Goal: Information Seeking & Learning: Learn about a topic

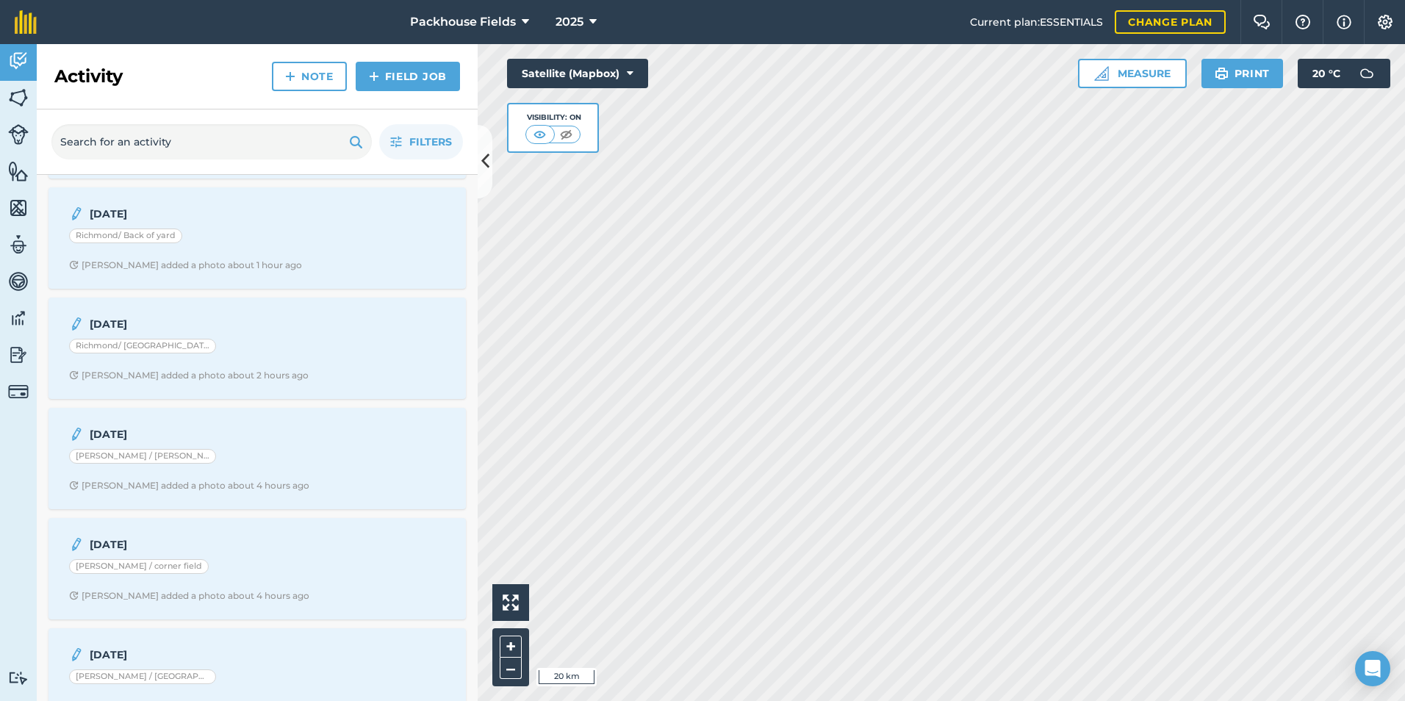
scroll to position [220, 0]
click at [251, 345] on div "Richmond/ [GEOGRAPHIC_DATA]" at bounding box center [257, 344] width 376 height 19
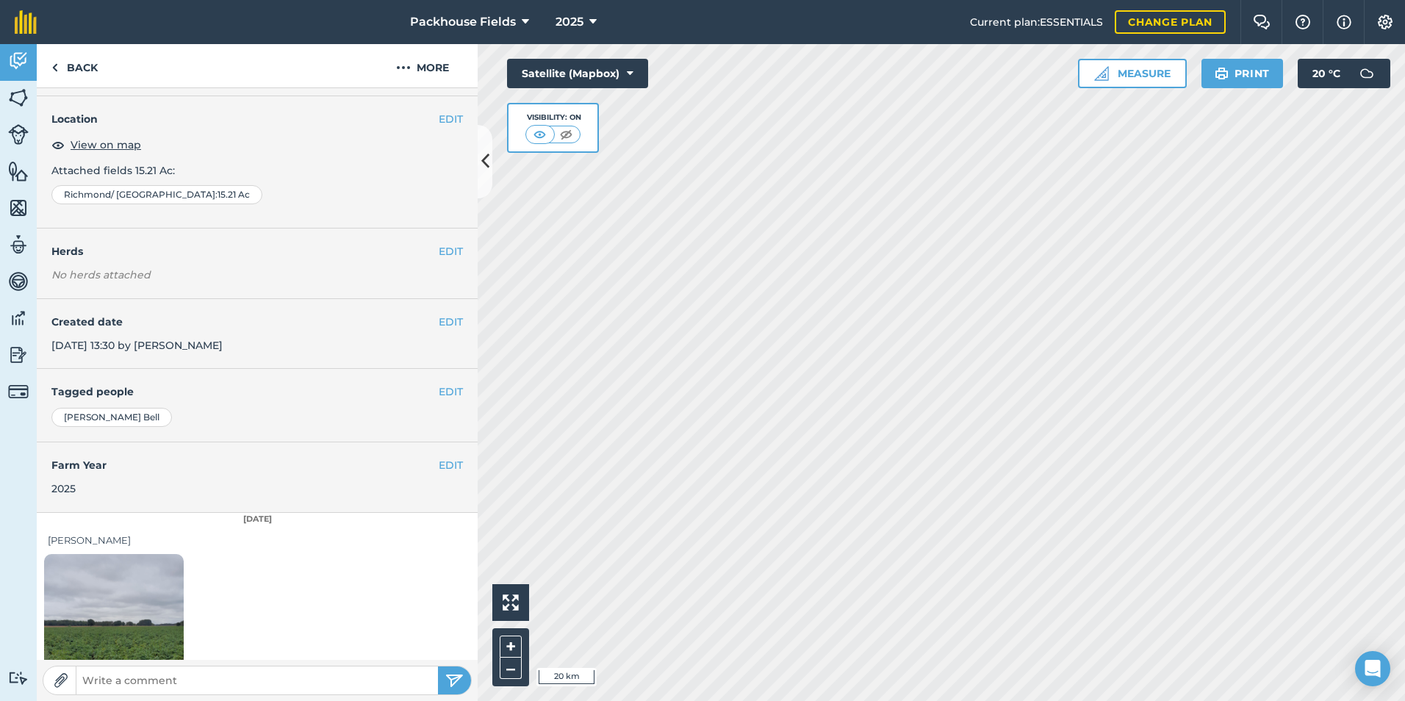
scroll to position [82, 0]
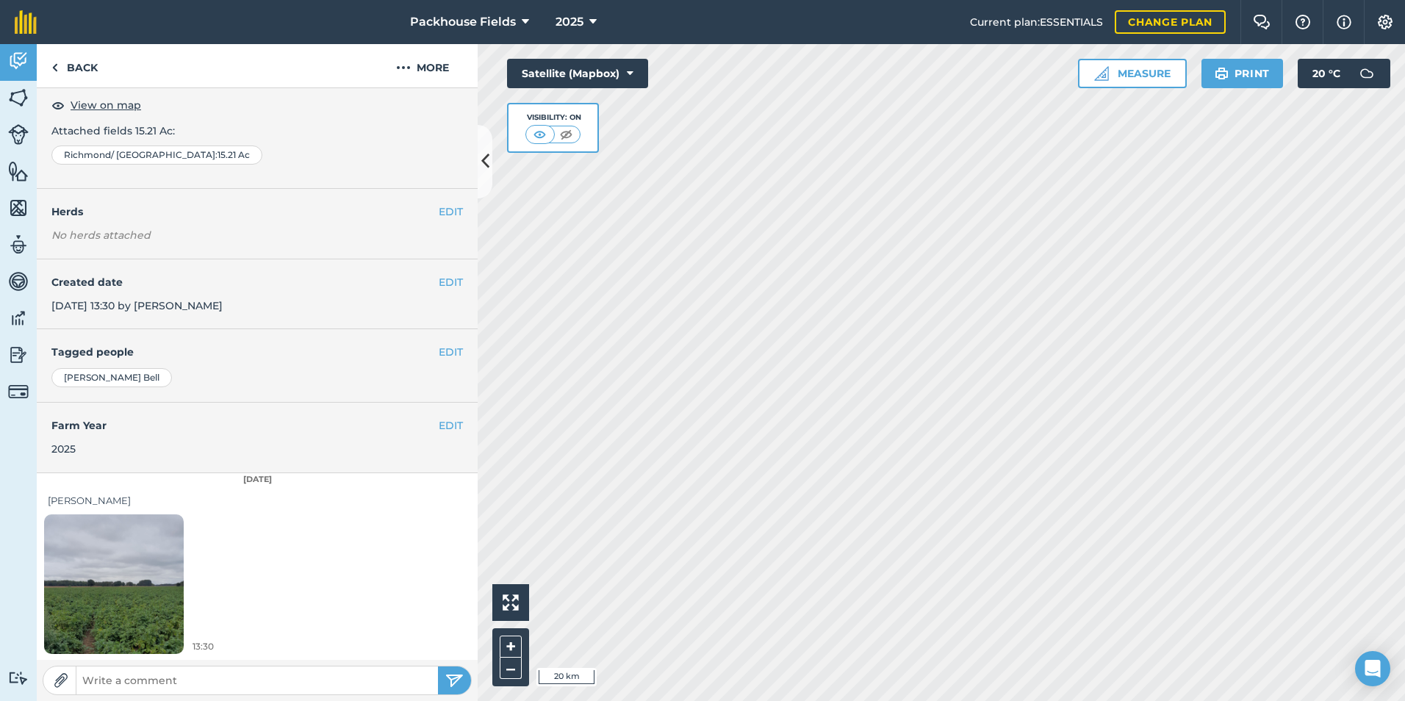
click at [143, 583] on img at bounding box center [114, 584] width 140 height 186
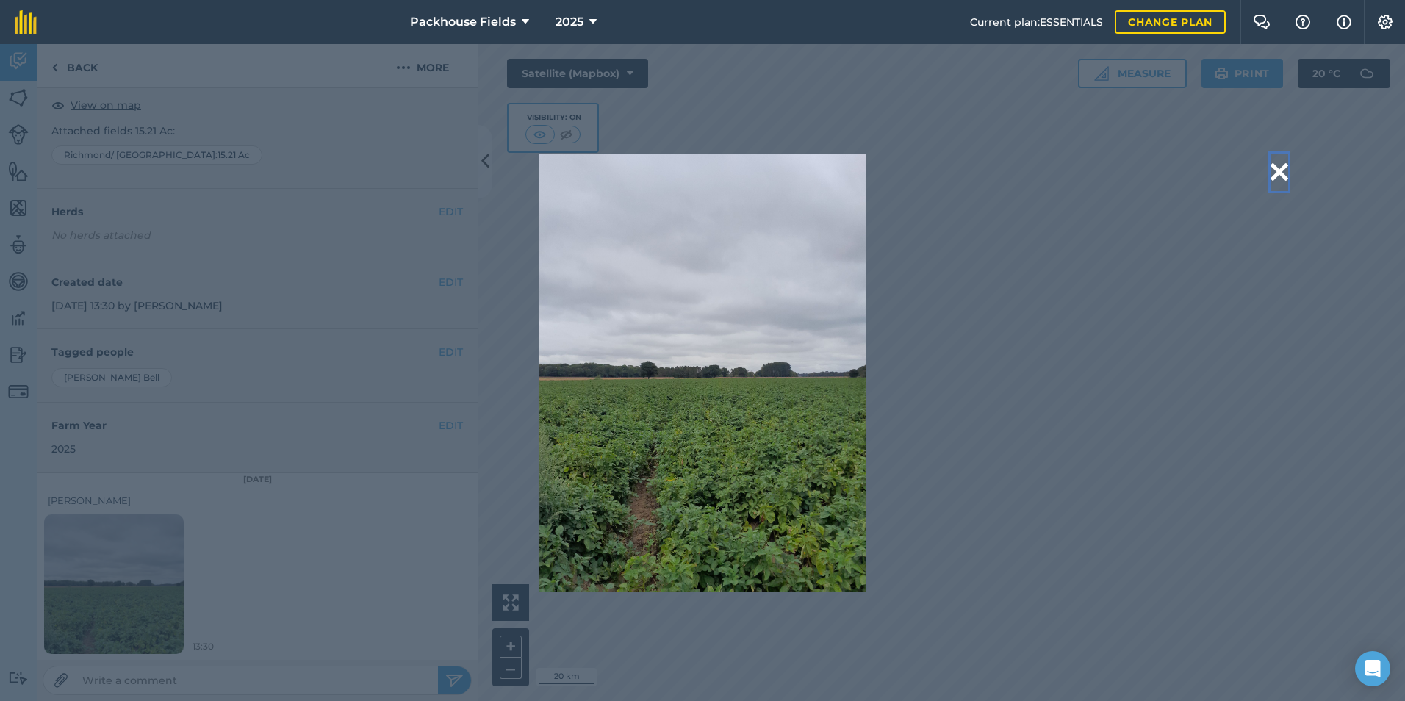
click at [1276, 170] on button at bounding box center [1279, 172] width 18 height 37
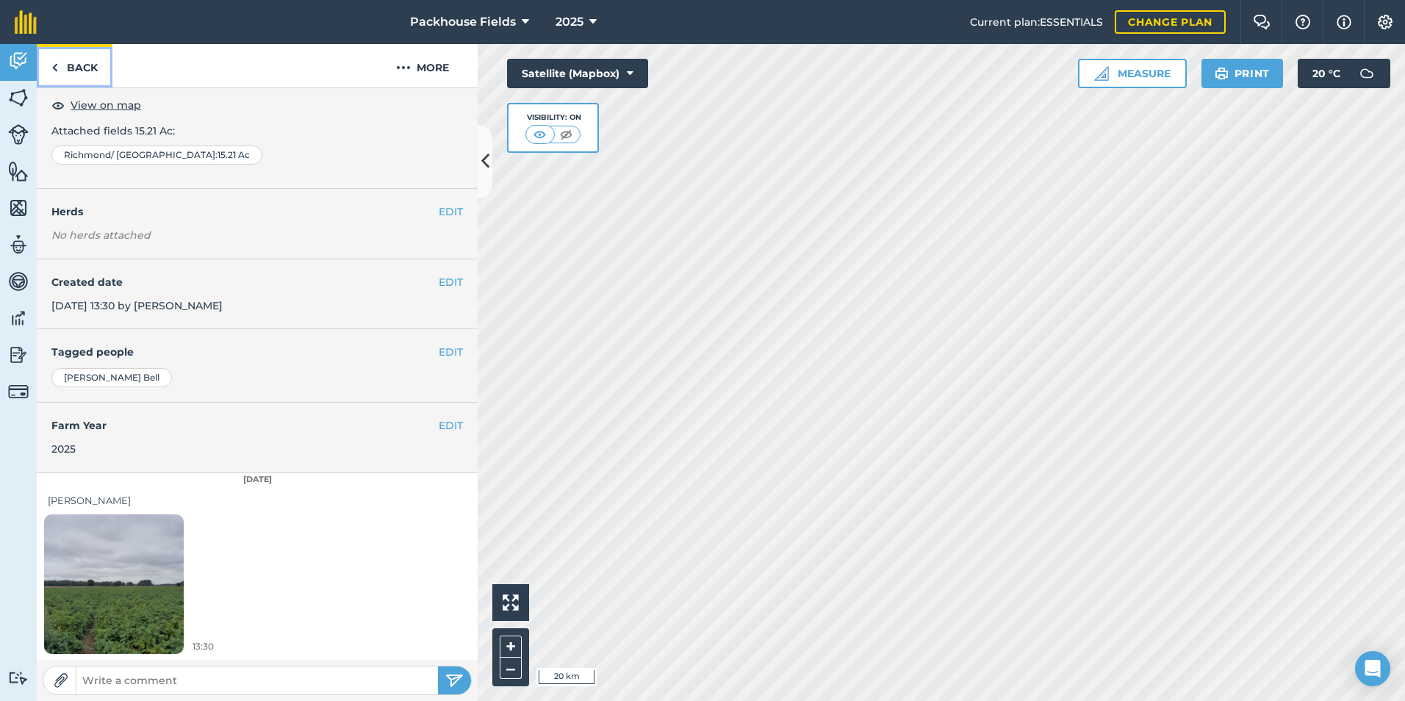
click at [90, 65] on link "Back" at bounding box center [75, 65] width 76 height 43
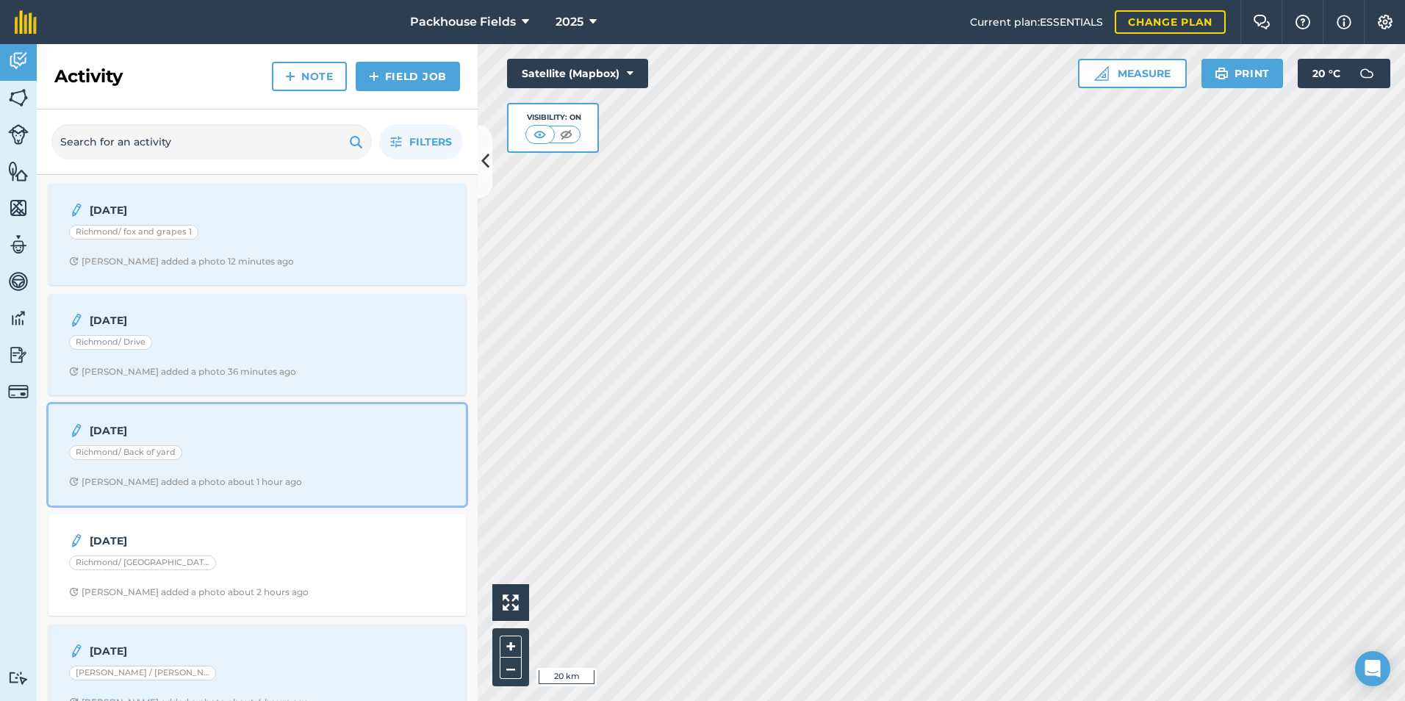
click at [273, 467] on div "18.8.25 Richmond/ Back of yard Alice B added a photo about 1 hour ago" at bounding box center [257, 455] width 400 height 84
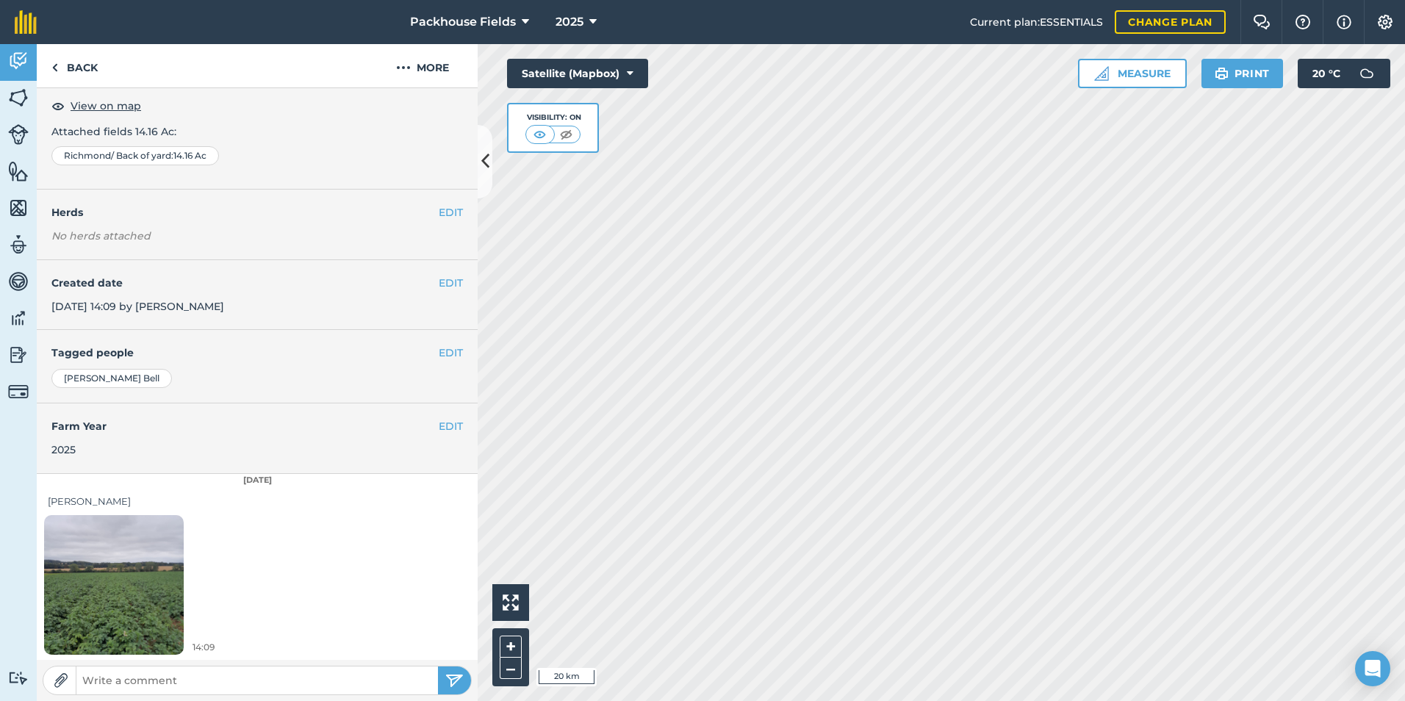
scroll to position [82, 0]
click at [180, 560] on img at bounding box center [114, 584] width 140 height 186
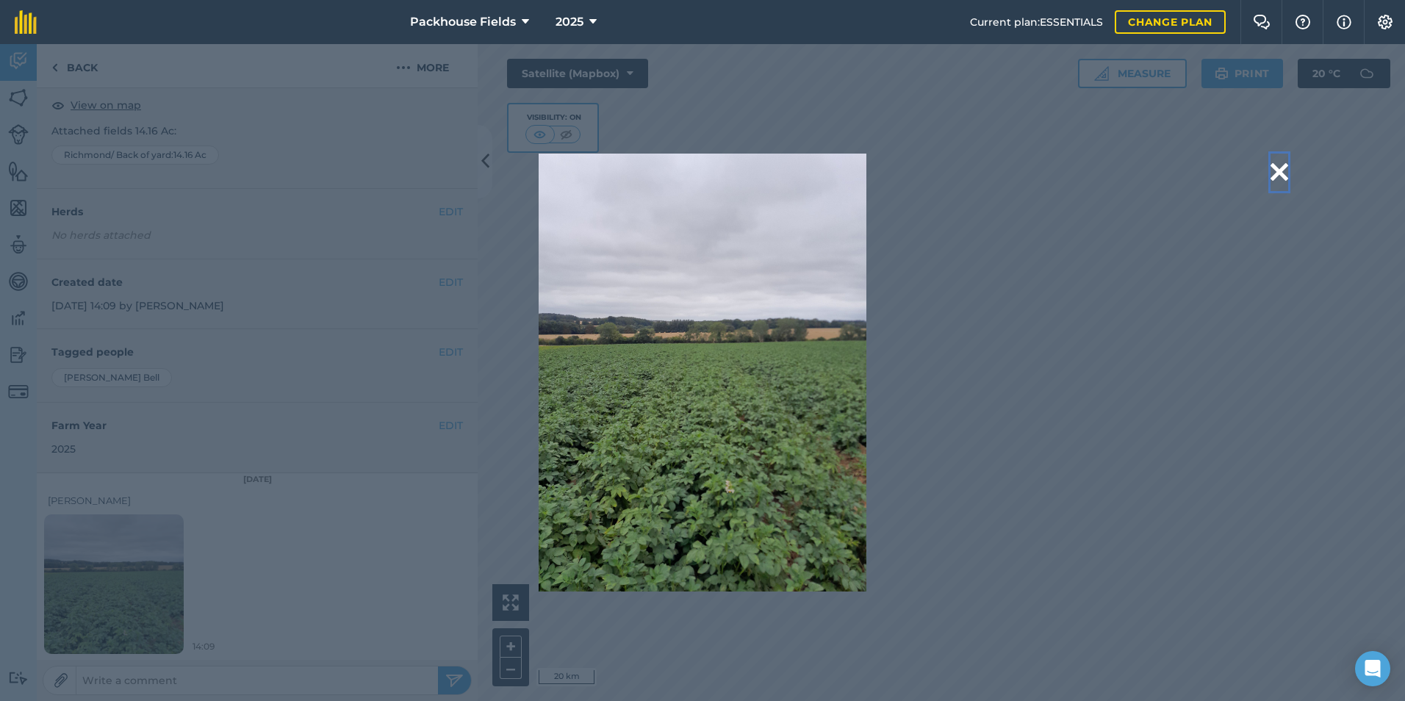
click at [1280, 169] on button at bounding box center [1279, 172] width 18 height 37
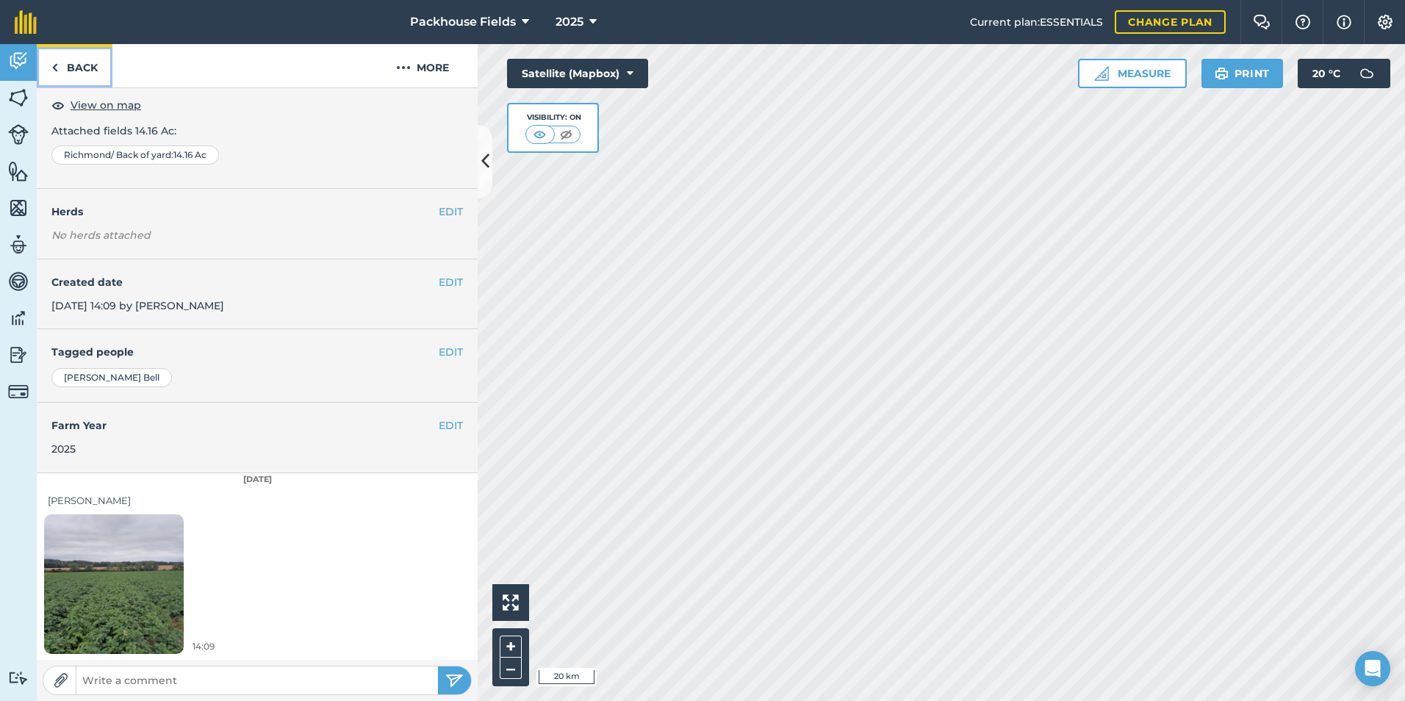
click at [66, 75] on link "Back" at bounding box center [75, 65] width 76 height 43
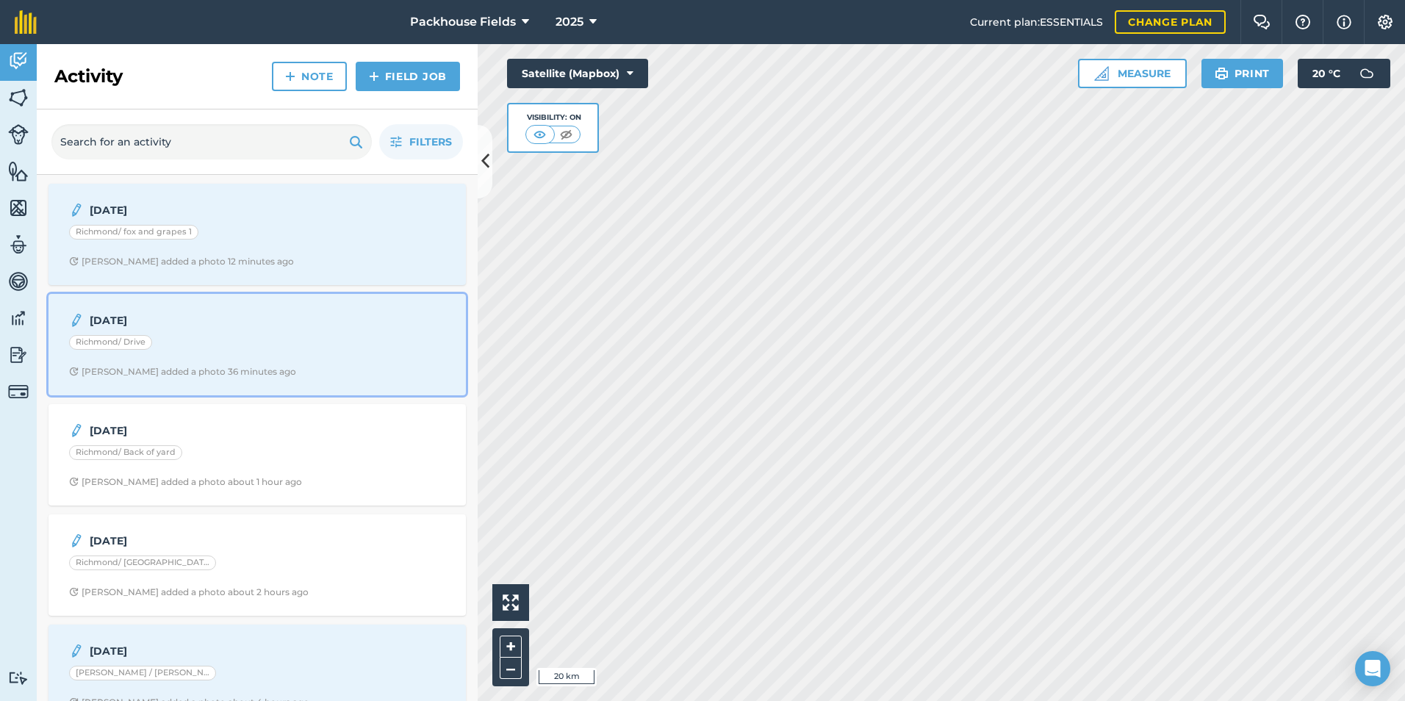
click at [152, 320] on strong "18.8.25" at bounding box center [206, 320] width 233 height 16
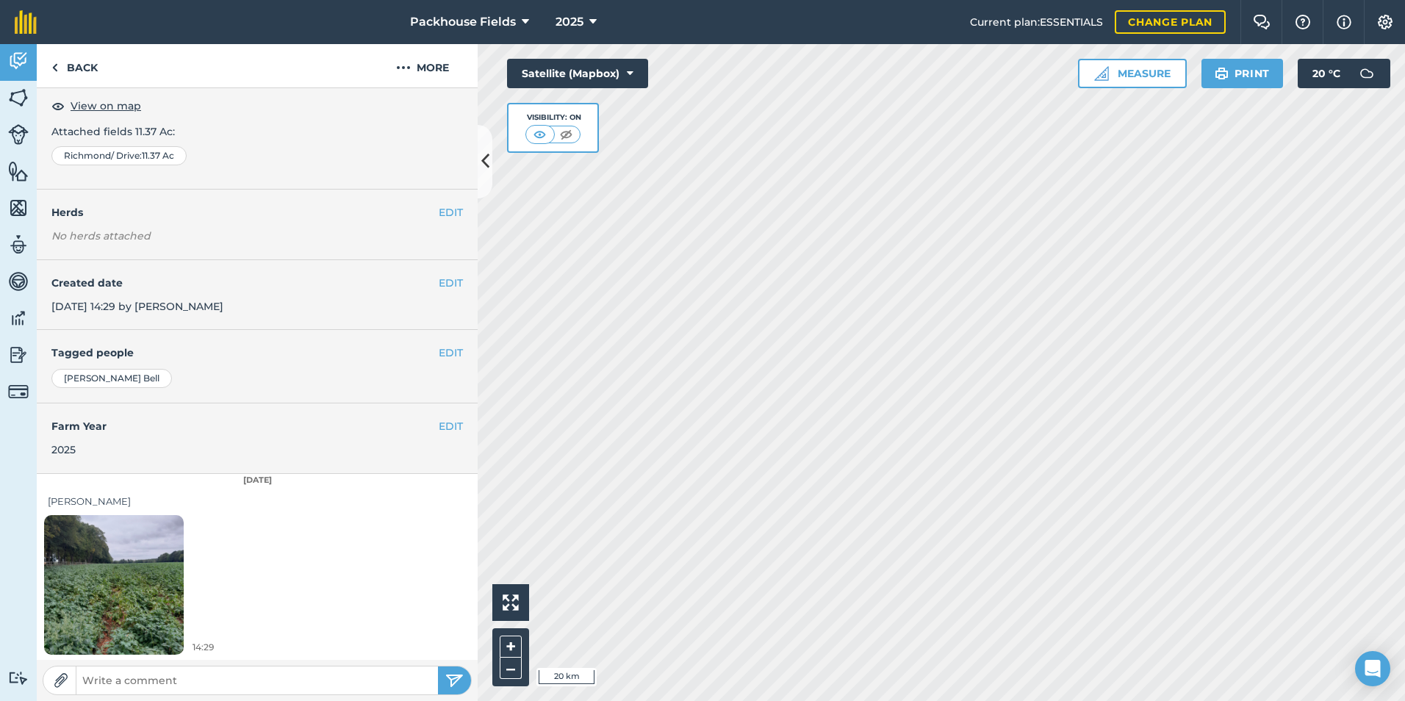
scroll to position [82, 0]
click at [104, 591] on img at bounding box center [114, 584] width 140 height 186
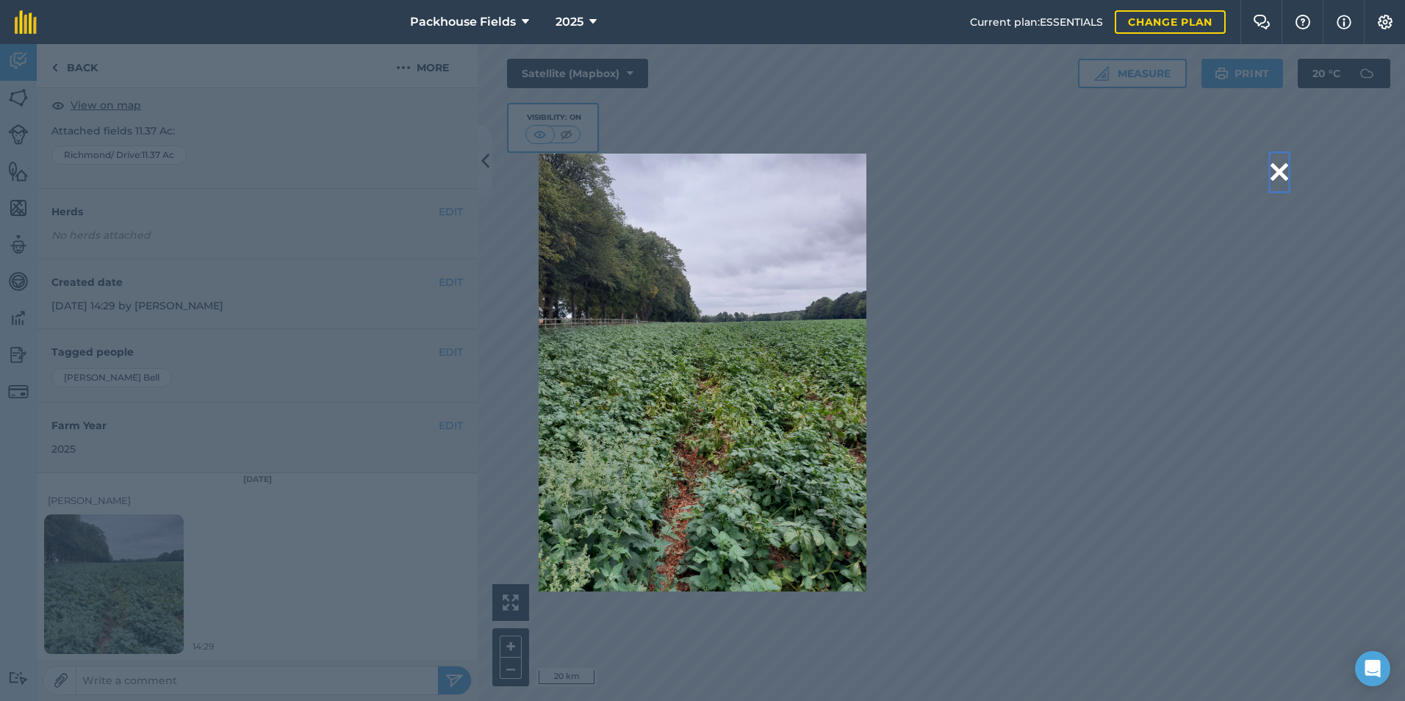
click at [1273, 167] on button at bounding box center [1279, 172] width 18 height 37
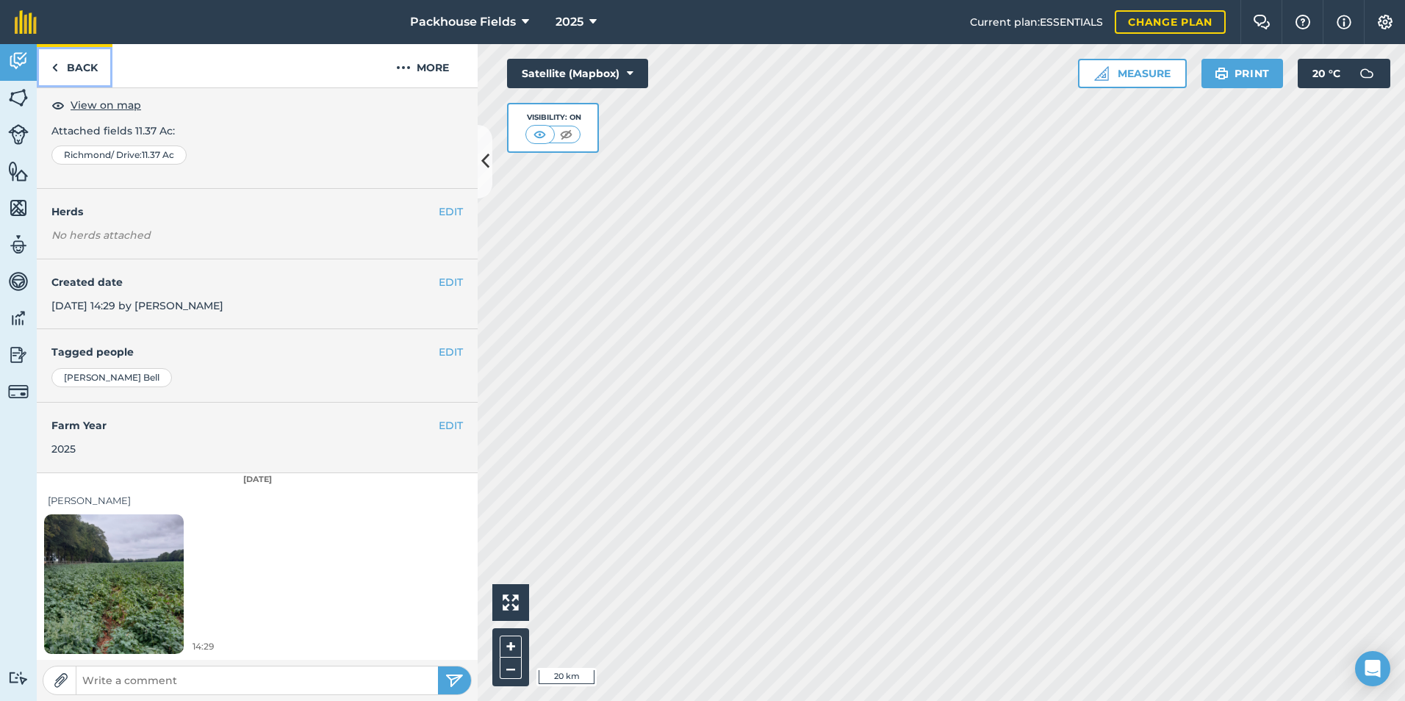
click at [76, 68] on link "Back" at bounding box center [75, 65] width 76 height 43
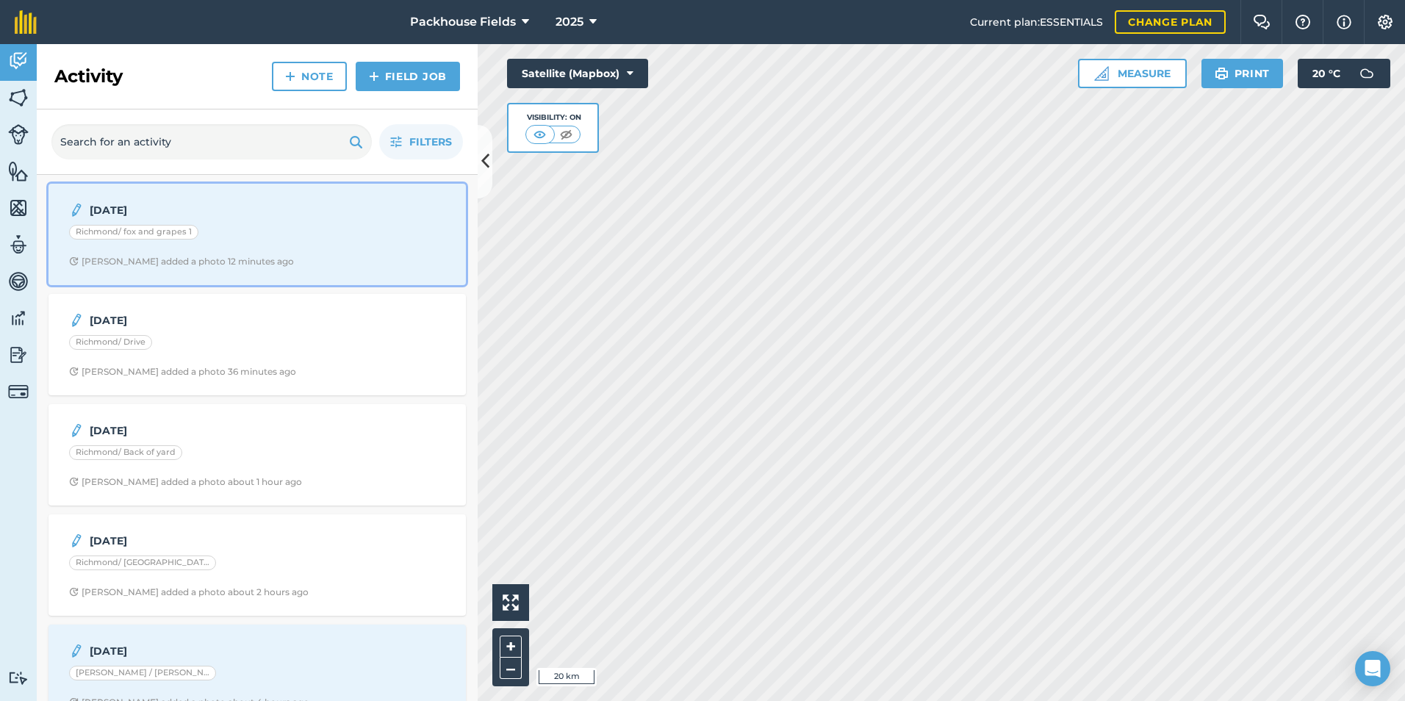
click at [276, 224] on div "18.8.25 Richmond/ fox and grapes 1 Alice B added a photo 12 minutes ago" at bounding box center [257, 234] width 400 height 84
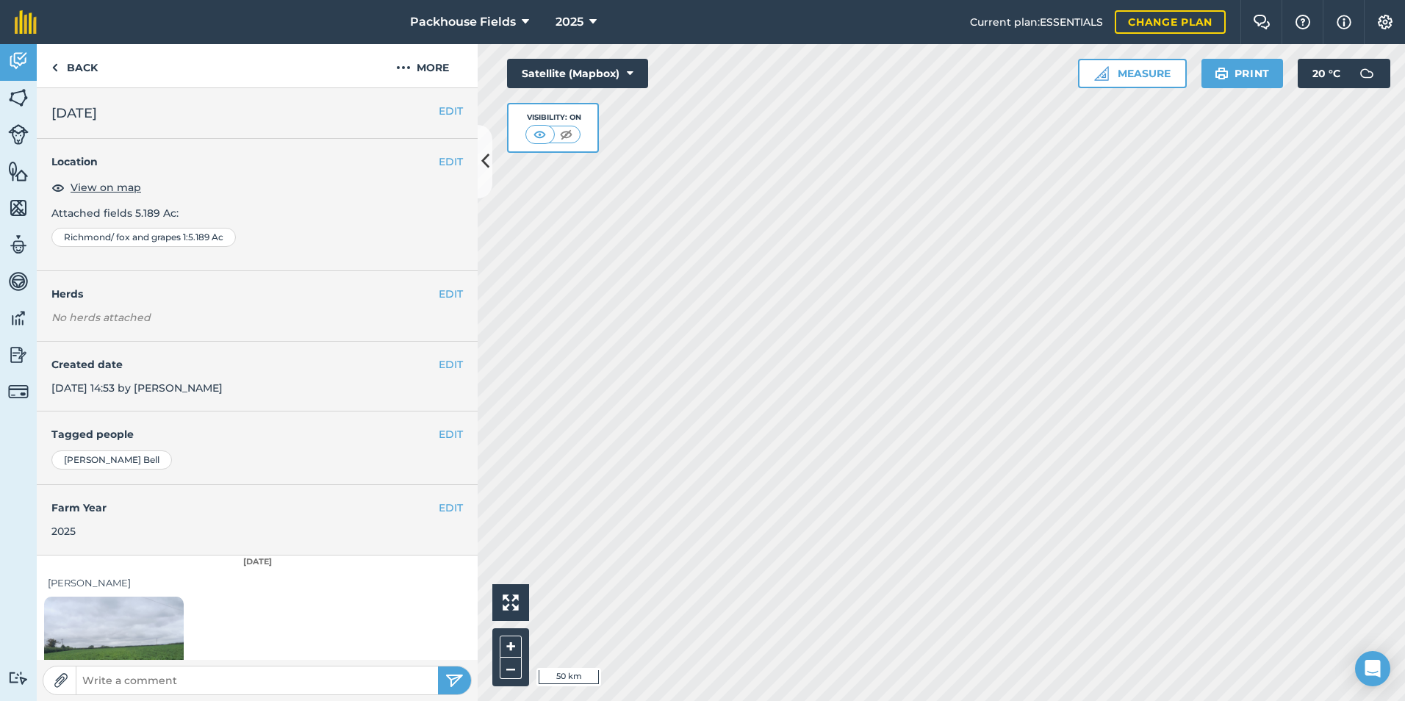
click at [114, 620] on img at bounding box center [114, 666] width 140 height 186
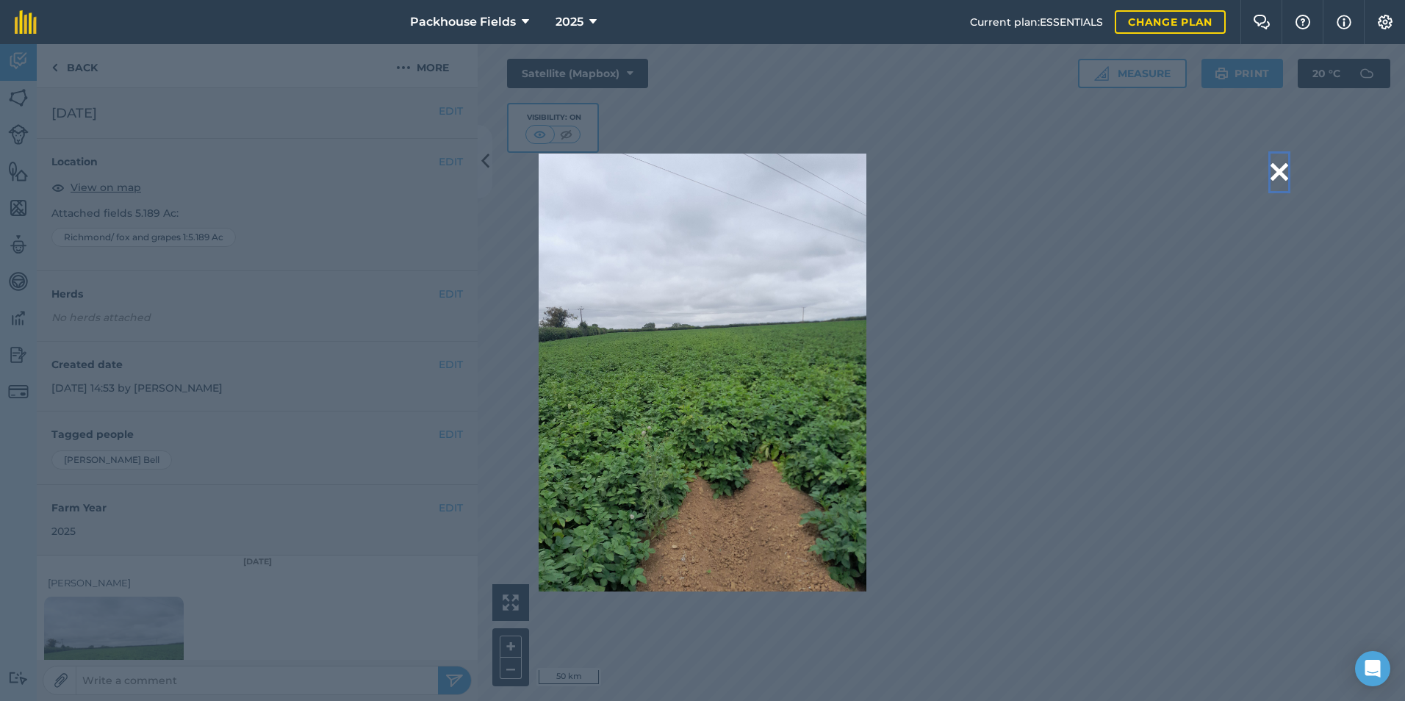
click at [1271, 167] on button at bounding box center [1279, 172] width 18 height 37
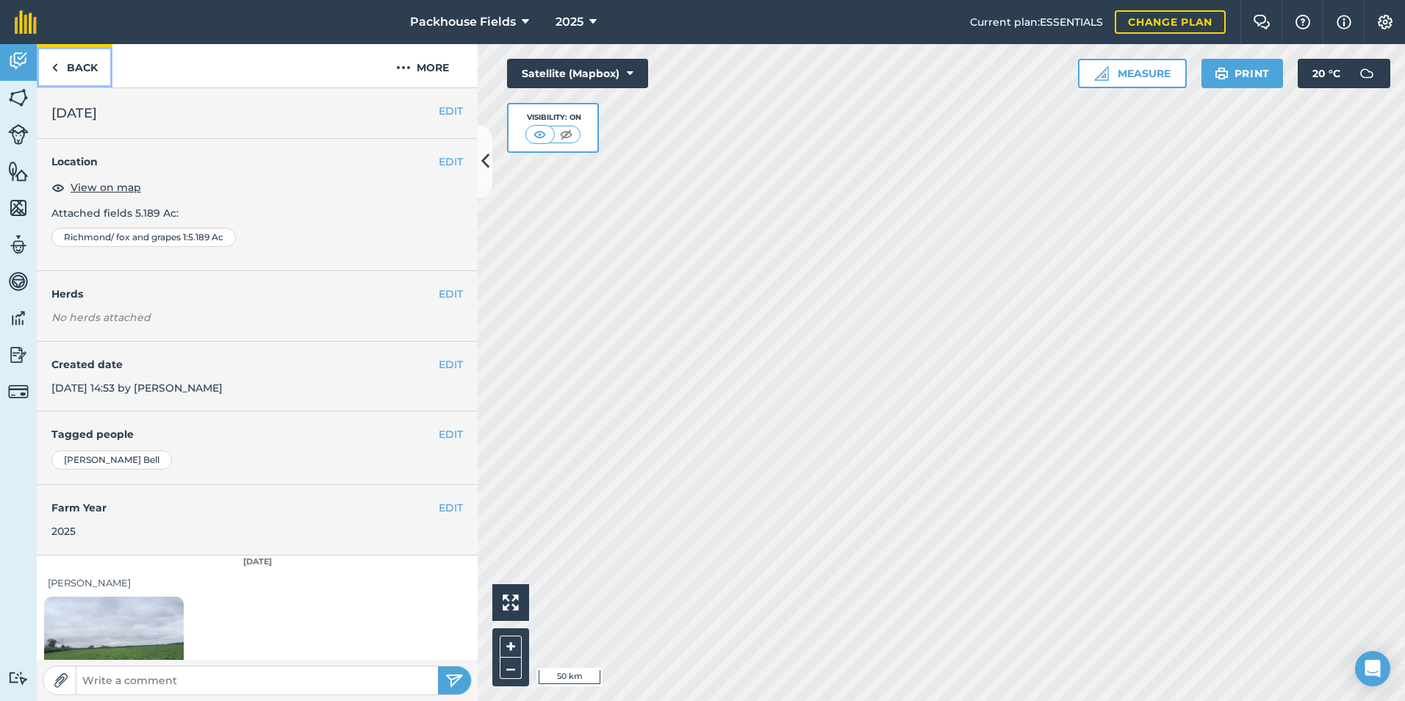
click at [94, 68] on link "Back" at bounding box center [75, 65] width 76 height 43
